Goal: Transaction & Acquisition: Download file/media

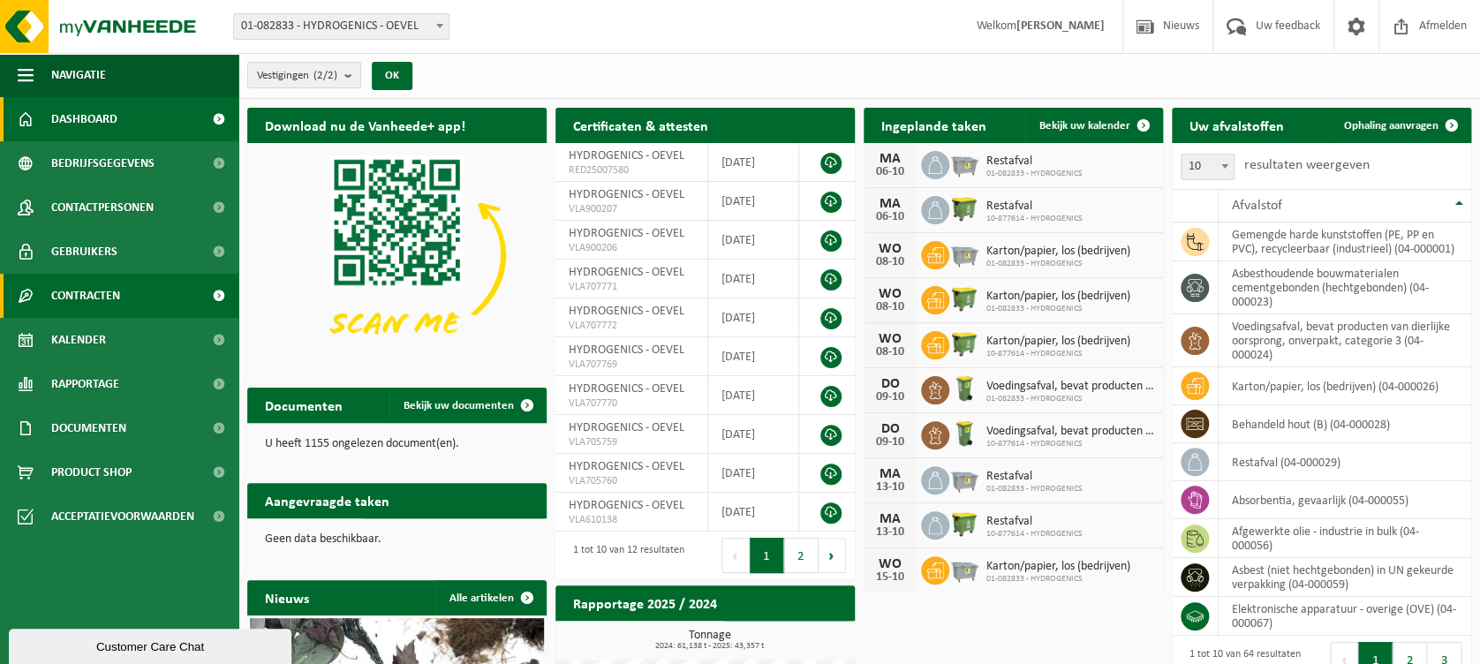
click at [117, 303] on span "Contracten" at bounding box center [85, 296] width 69 height 44
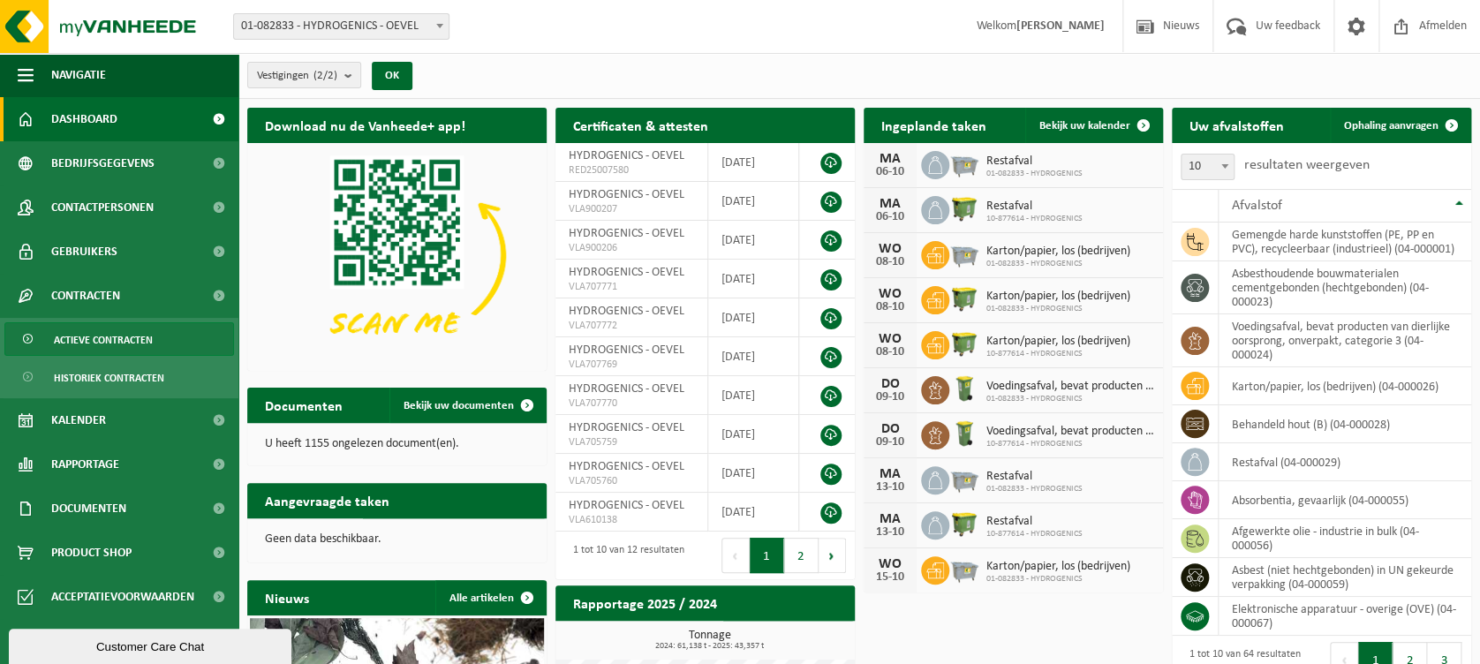
click at [146, 339] on span "Actieve contracten" at bounding box center [103, 340] width 99 height 34
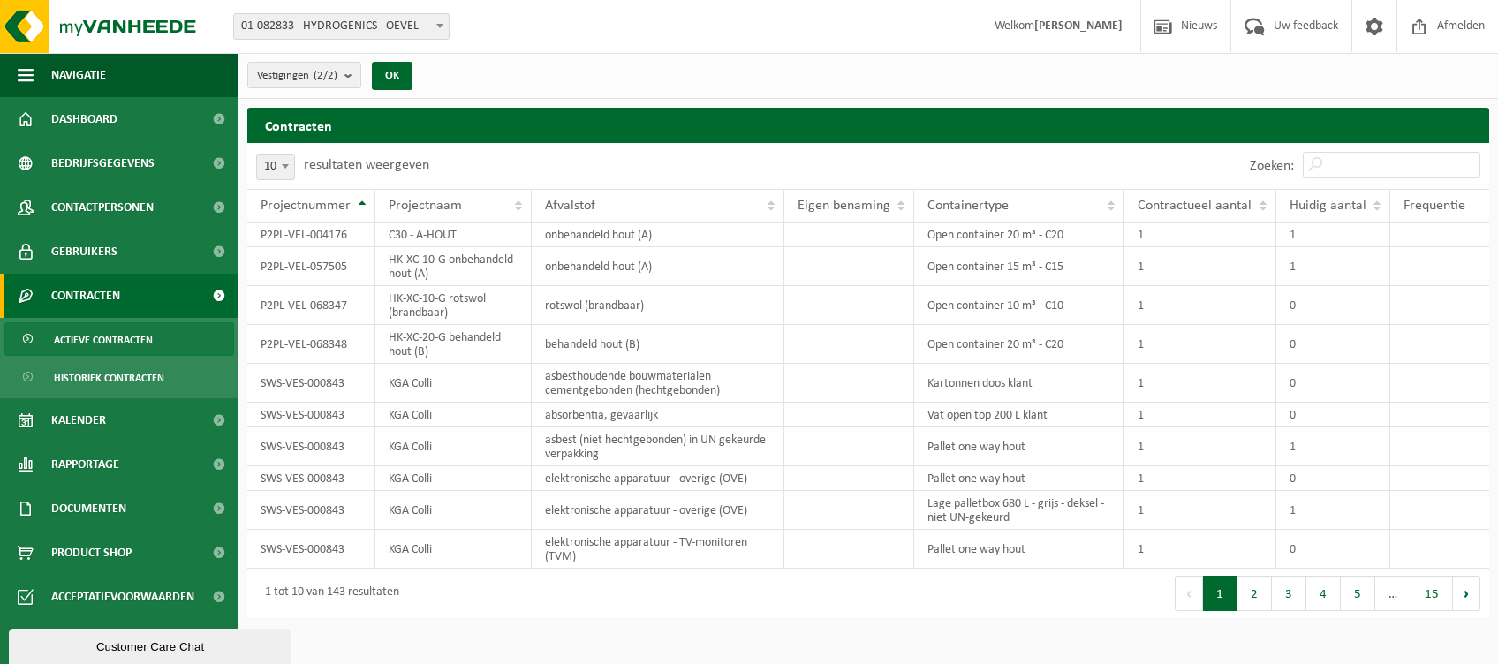
click at [1264, 596] on button "2" at bounding box center [1254, 593] width 34 height 35
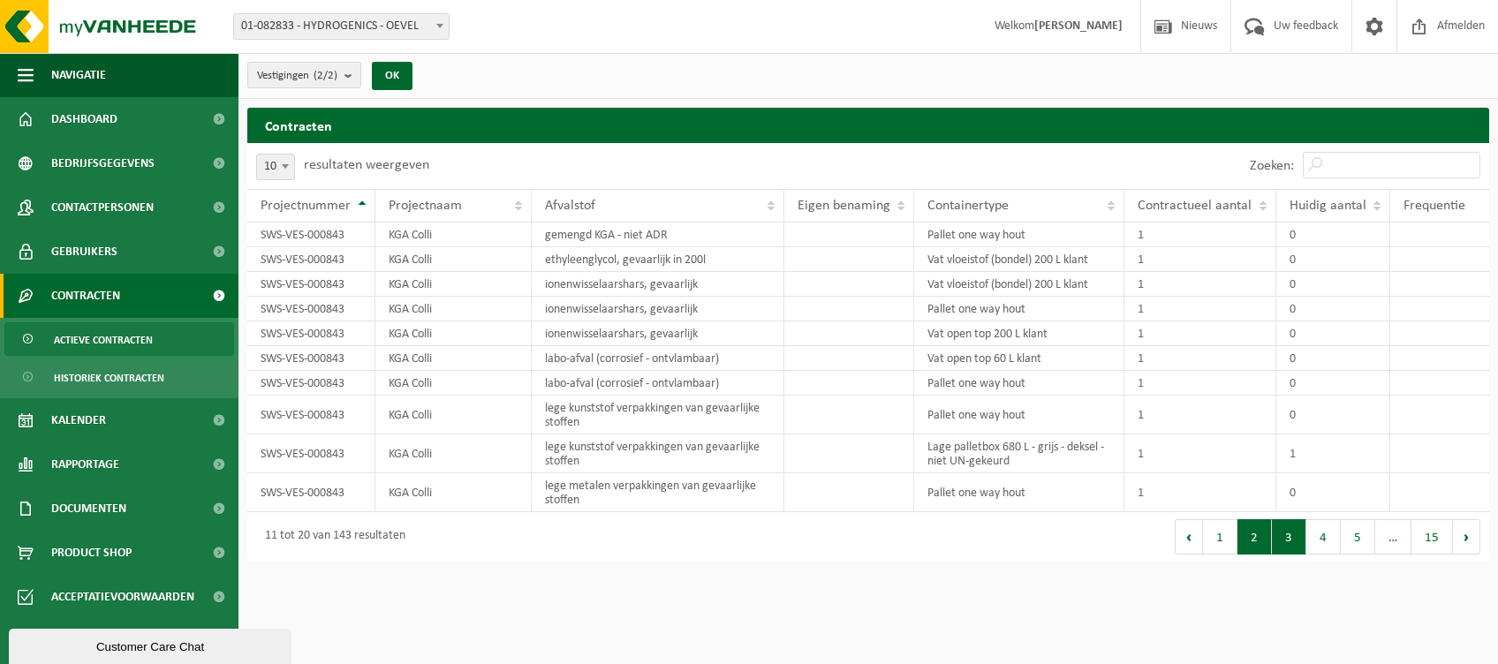
click at [1280, 544] on button "3" at bounding box center [1289, 536] width 34 height 35
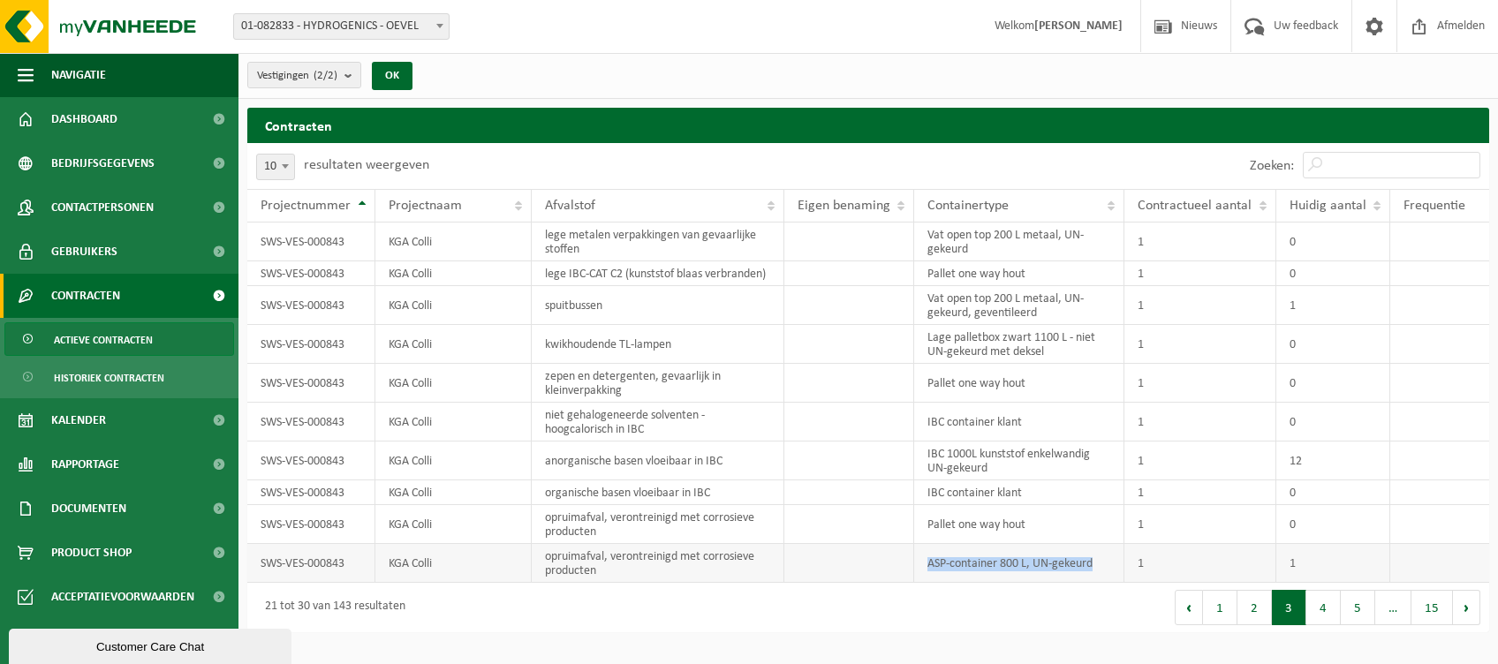
drag, startPoint x: 930, startPoint y: 563, endPoint x: 1103, endPoint y: 567, distance: 173.2
click at [1103, 567] on td "ASP-container 800 L, UN-gekeurd" at bounding box center [1018, 563] width 209 height 39
copy td "ASP-container 800 L, UN-gekeurd"
drag, startPoint x: 547, startPoint y: 555, endPoint x: 650, endPoint y: 578, distance: 105.9
click at [650, 578] on td "opruimafval, verontreinigd met corrosieve producten" at bounding box center [658, 563] width 253 height 39
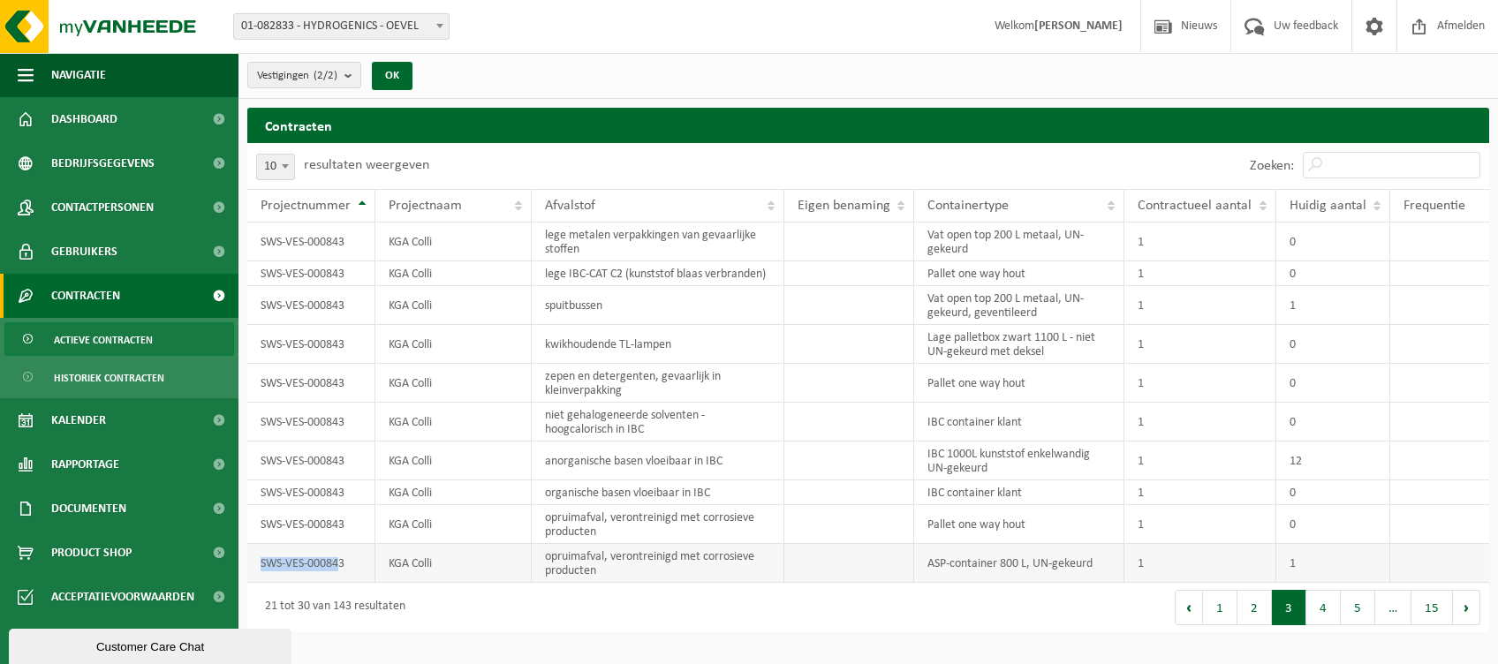
drag, startPoint x: 261, startPoint y: 561, endPoint x: 342, endPoint y: 569, distance: 80.8
click at [342, 569] on td "SWS-VES-000843" at bounding box center [311, 563] width 128 height 39
drag, startPoint x: 342, startPoint y: 569, endPoint x: 545, endPoint y: 559, distance: 203.4
click at [545, 559] on td "opruimafval, verontreinigd met corrosieve producten" at bounding box center [658, 563] width 253 height 39
drag, startPoint x: 544, startPoint y: 559, endPoint x: 1126, endPoint y: 571, distance: 582.2
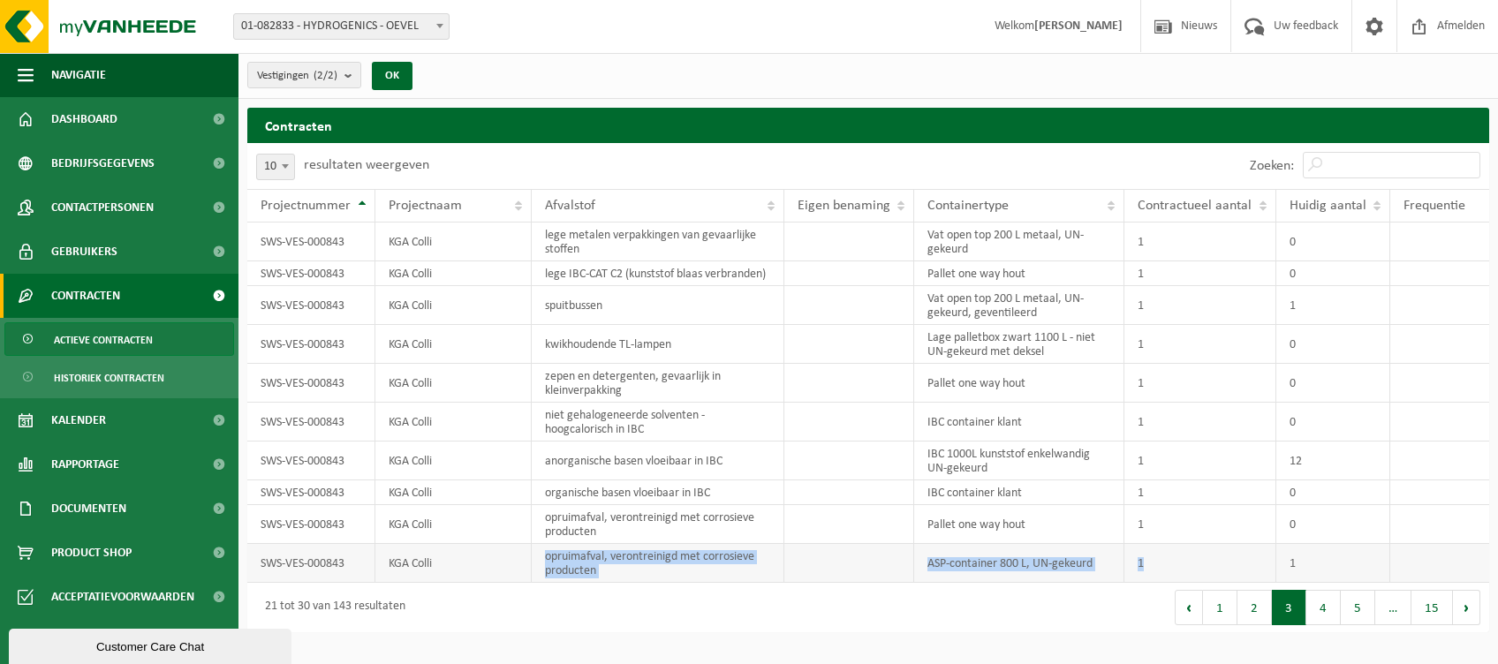
click at [1126, 571] on tr "SWS-VES-000843 KGA Colli opruimafval, verontreinigd met corrosieve producten AS…" at bounding box center [868, 563] width 1242 height 39
copy tr "opruimafval, verontreinigd met corrosieve producten ASP-container 800 L, UN-gek…"
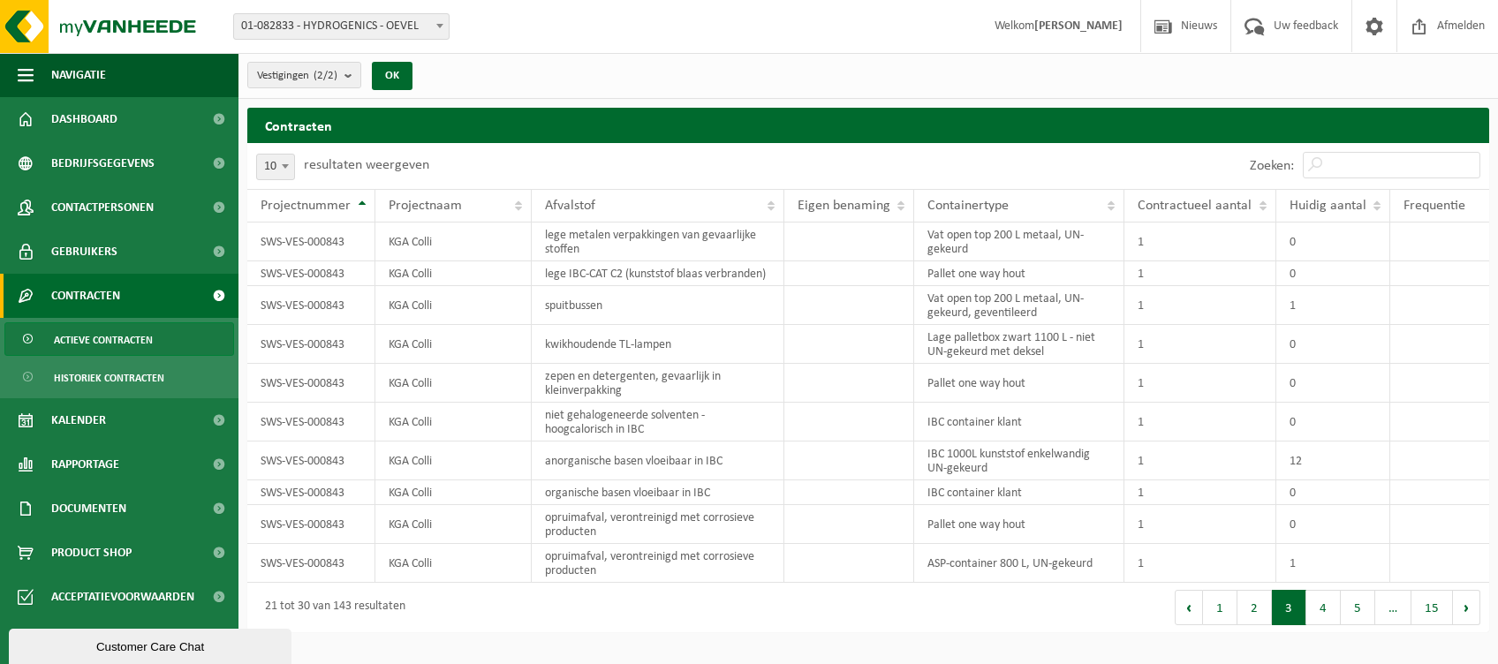
click at [960, 586] on div "Eerste Vorige 1 2 3 4 5 … 15 Volgende Laatste" at bounding box center [1178, 607] width 621 height 49
drag, startPoint x: 928, startPoint y: 563, endPoint x: 1108, endPoint y: 564, distance: 179.3
click at [1108, 564] on td "ASP-container 800 L, UN-gekeurd" at bounding box center [1018, 563] width 209 height 39
copy td "ASP-container 800 L, UN-gekeurd"
click at [113, 339] on span "Actieve contracten" at bounding box center [103, 340] width 99 height 34
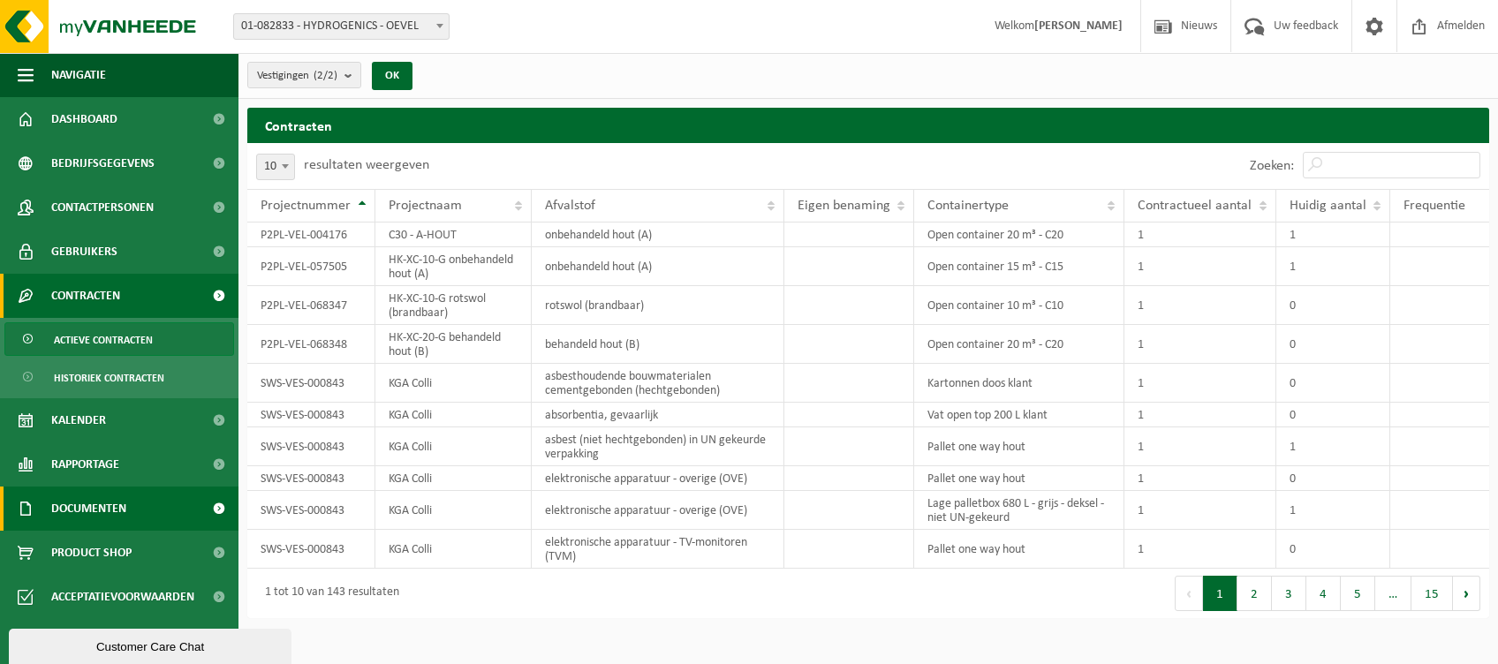
click at [105, 508] on span "Documenten" at bounding box center [88, 509] width 75 height 44
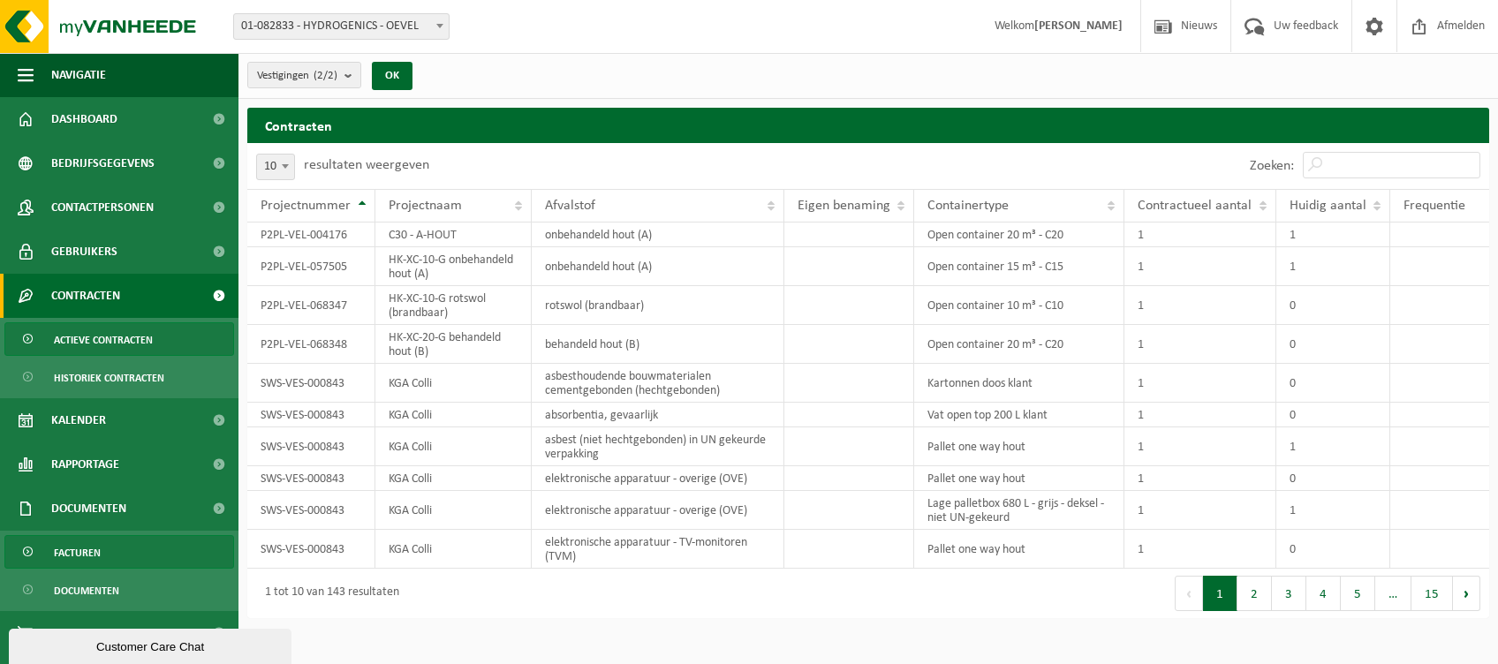
click at [93, 555] on span "Facturen" at bounding box center [77, 553] width 47 height 34
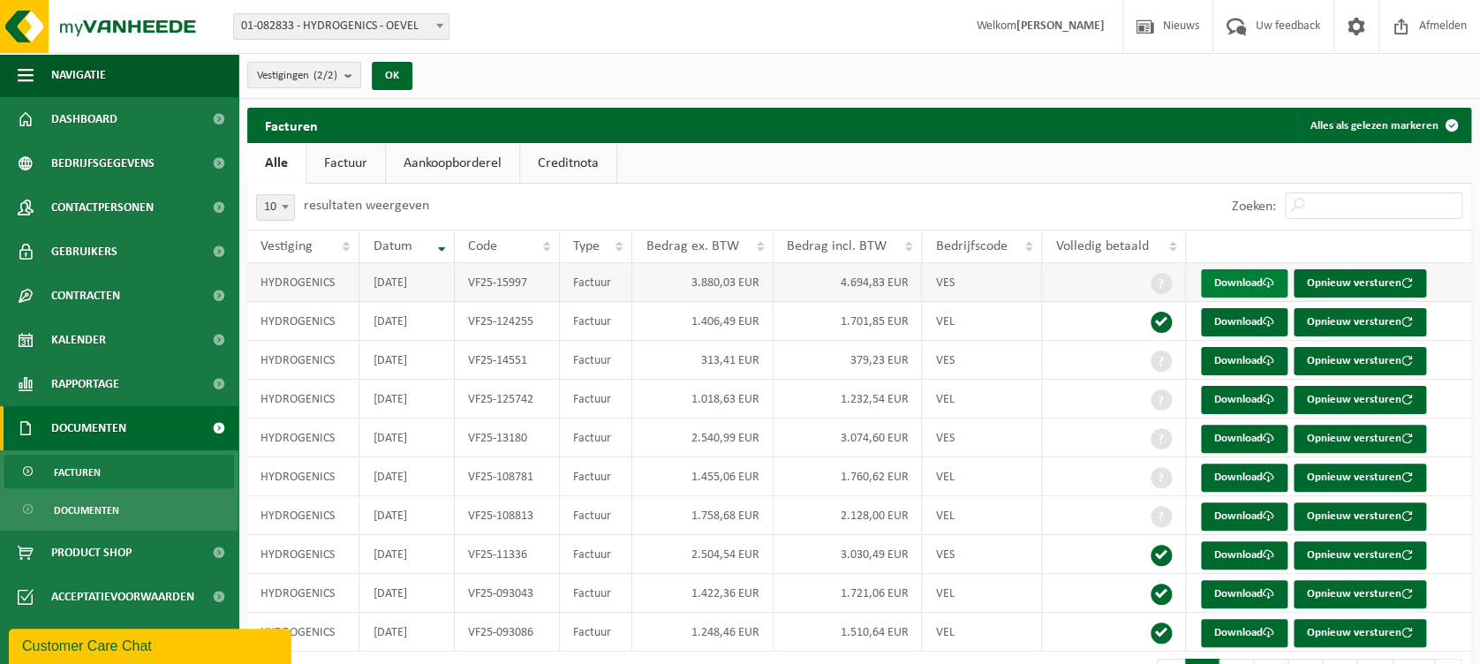
click at [1236, 284] on link "Download" at bounding box center [1244, 283] width 87 height 28
click at [66, 117] on span "Dashboard" at bounding box center [84, 119] width 66 height 44
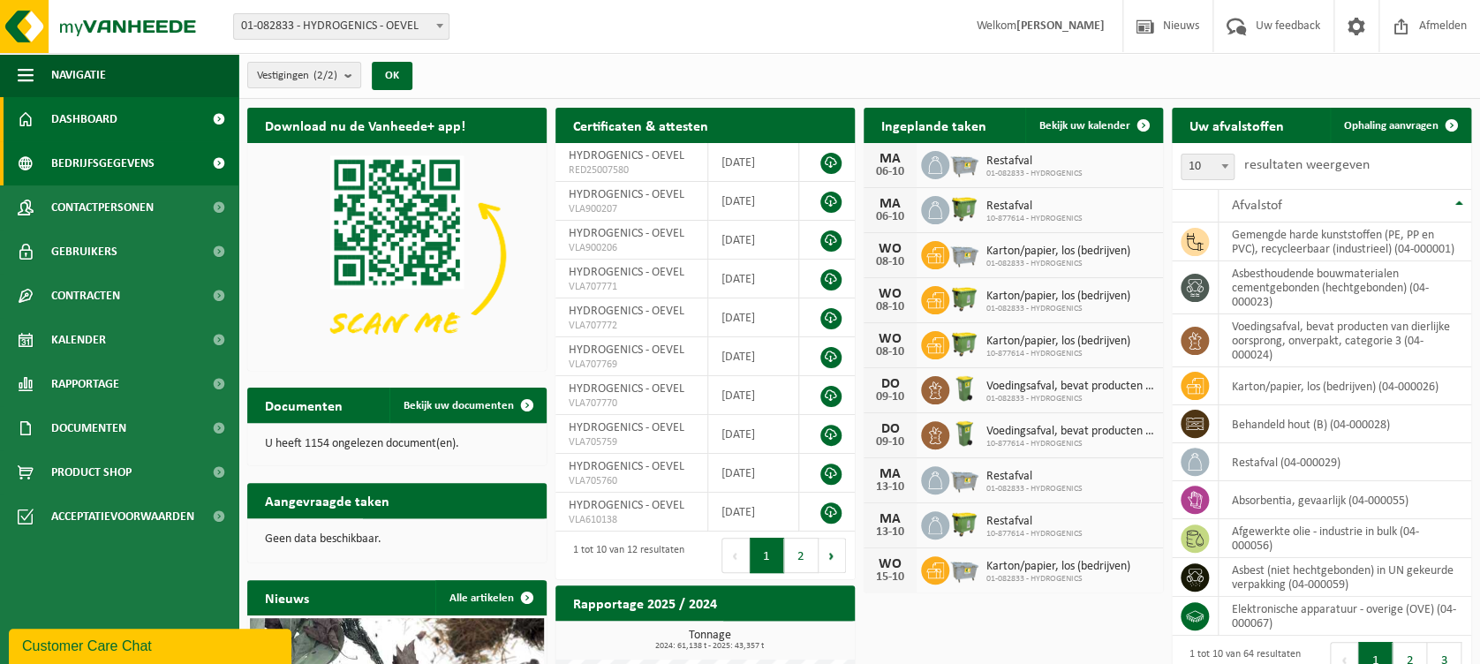
click at [155, 171] on link "Bedrijfsgegevens" at bounding box center [119, 163] width 238 height 44
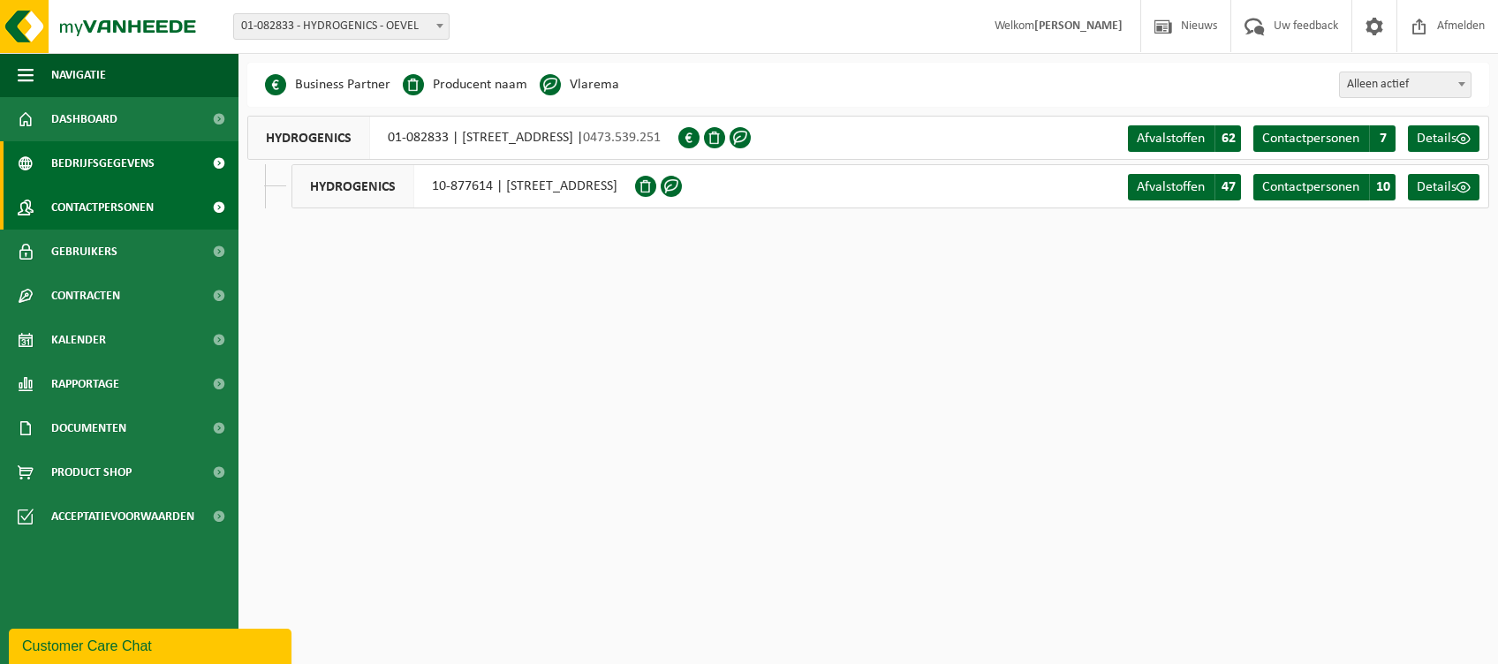
click at [140, 210] on span "Contactpersonen" at bounding box center [102, 207] width 102 height 44
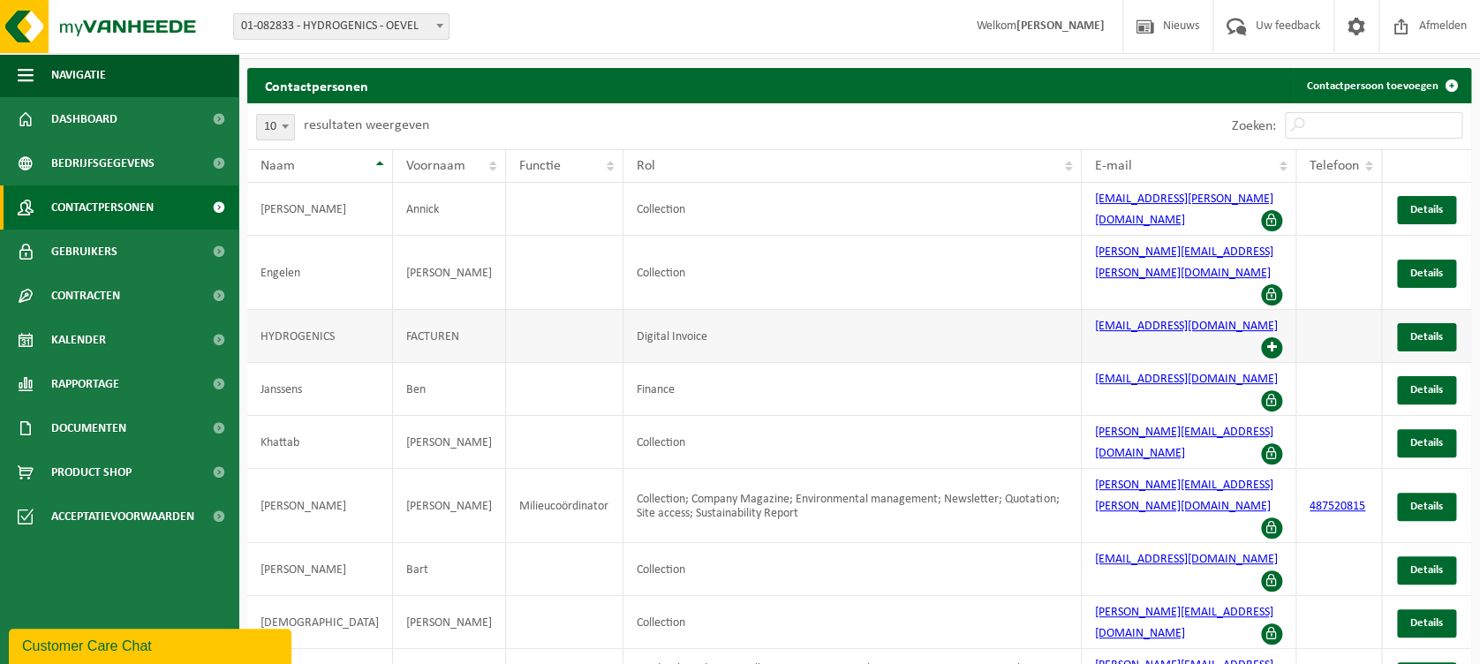
scroll to position [61, 0]
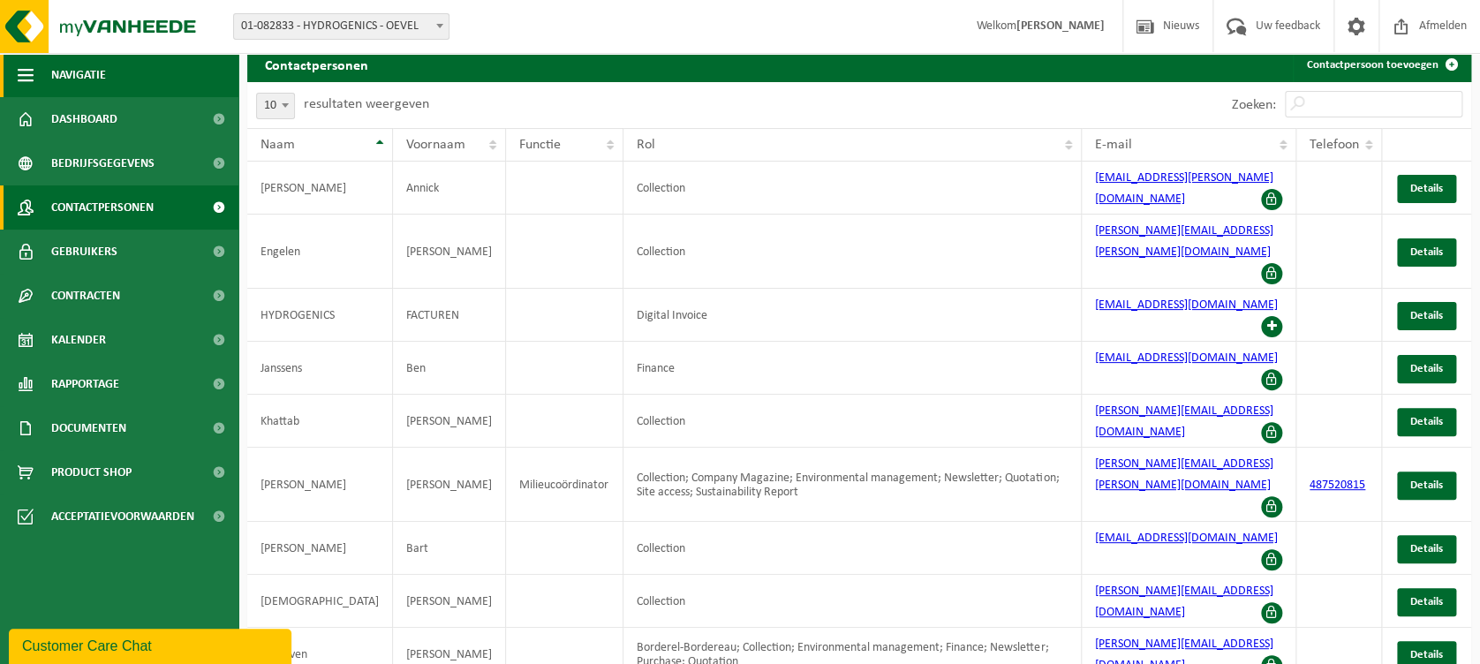
click at [29, 76] on span "button" at bounding box center [26, 75] width 16 height 44
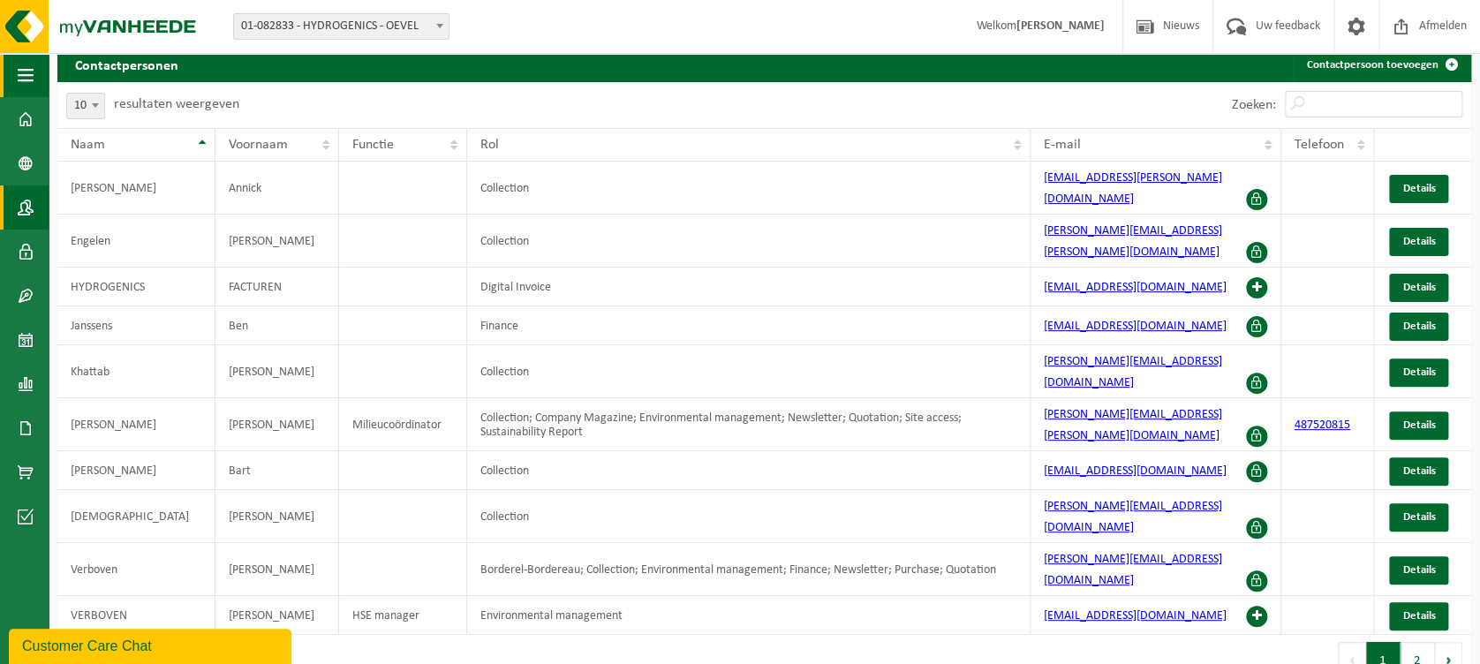
scroll to position [4, 0]
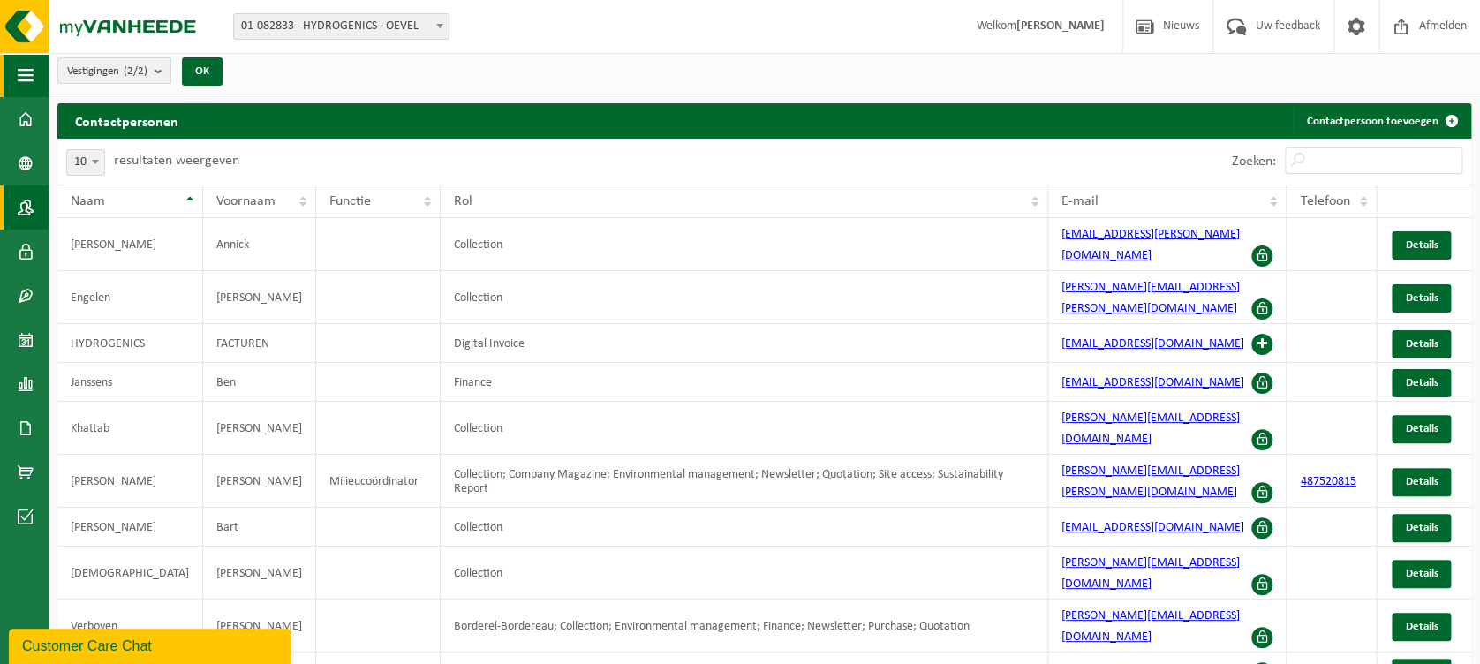
click at [29, 76] on span "button" at bounding box center [26, 75] width 16 height 44
